Goal: Information Seeking & Learning: Find specific page/section

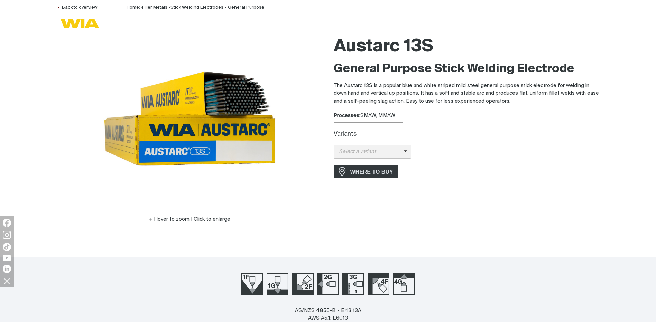
scroll to position [173, 0]
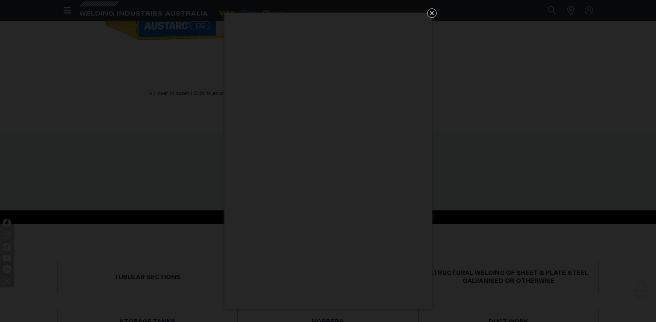
click at [431, 15] on icon "Get 5 WIA Welding Guides Free!" at bounding box center [432, 13] width 8 height 8
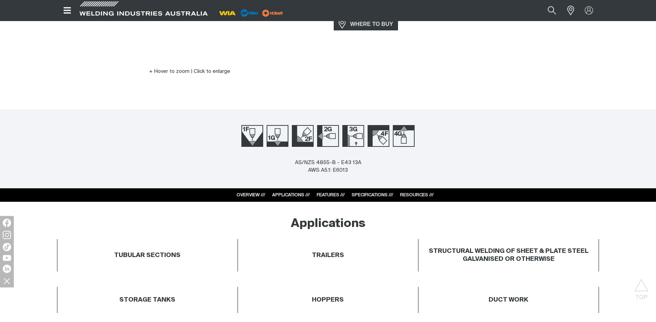
scroll to position [207, 0]
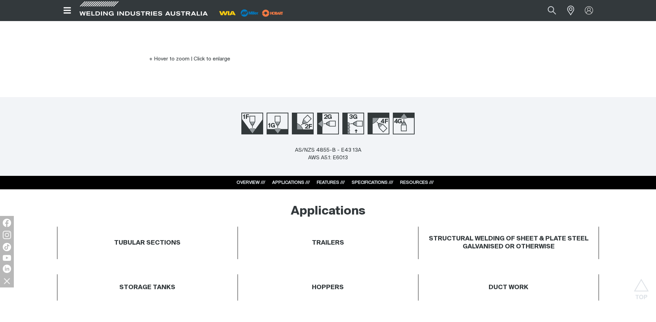
click at [361, 180] on div "SPECIFICATIONS ///" at bounding box center [372, 182] width 41 height 7
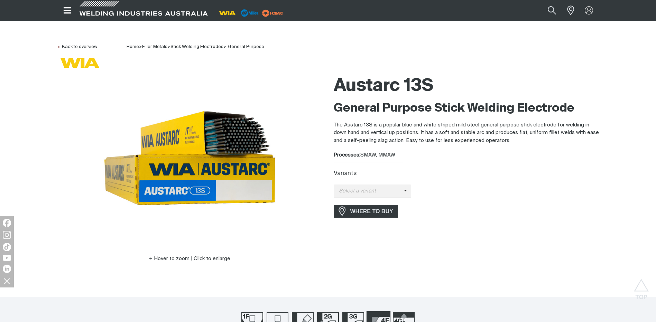
scroll to position [0, 0]
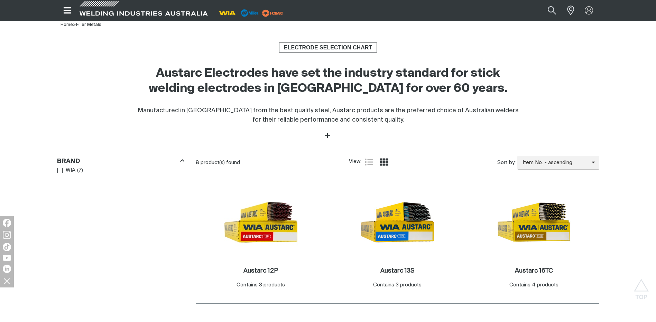
scroll to position [104, 0]
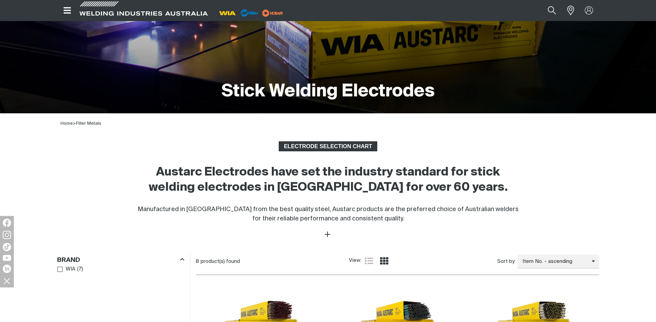
click at [360, 147] on span "ELECTRODE SELECTION CHART" at bounding box center [327, 146] width 97 height 10
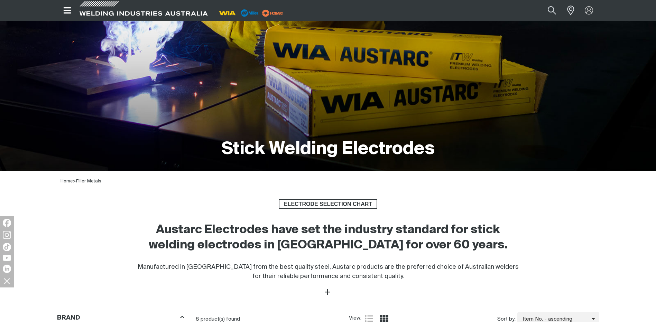
scroll to position [0, 0]
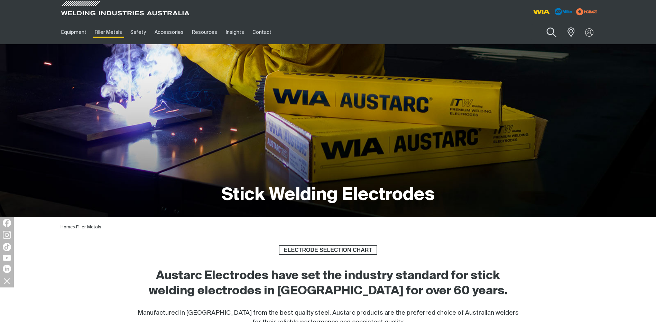
click at [548, 31] on button "Search products" at bounding box center [551, 33] width 28 height 20
click at [490, 29] on input "Search" at bounding box center [509, 33] width 106 height 16
type input "unicord"
click at [540, 24] on button "Search products" at bounding box center [552, 32] width 24 height 16
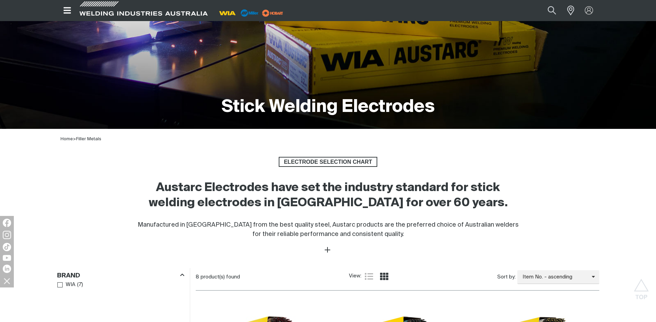
scroll to position [69, 0]
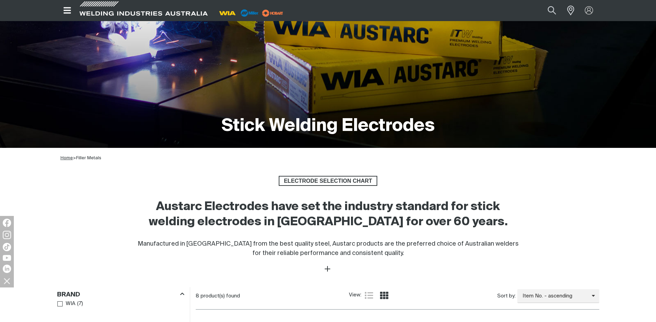
click at [67, 159] on span "Home" at bounding box center [67, 158] width 12 height 4
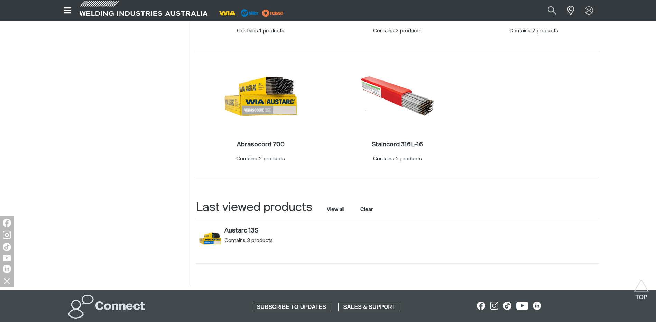
scroll to position [588, 0]
